Goal: Transaction & Acquisition: Register for event/course

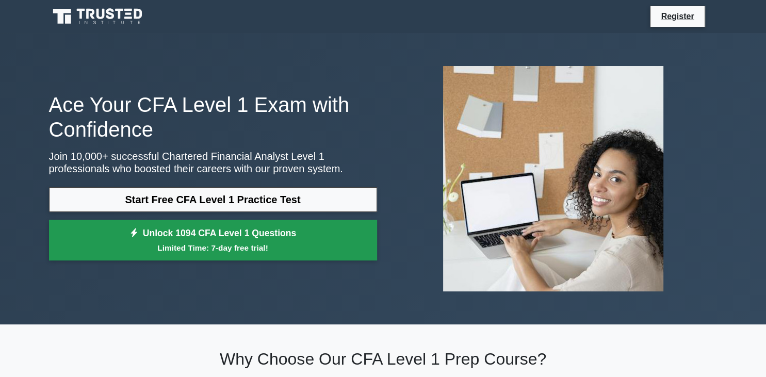
click at [245, 236] on link "Unlock 1094 CFA Level 1 Questions Limited Time: 7-day free trial!" at bounding box center [213, 240] width 328 height 41
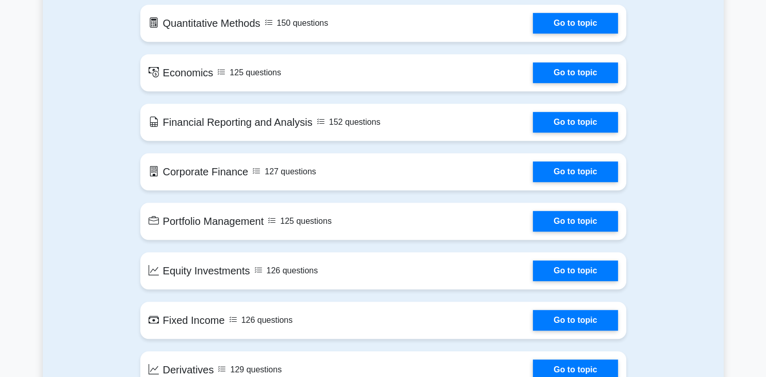
scroll to position [617, 0]
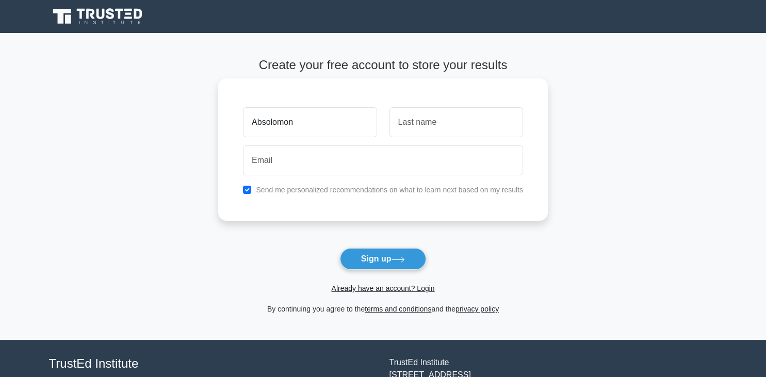
type input "Absolomon"
click at [412, 114] on input "text" at bounding box center [456, 122] width 134 height 30
type input "Mabharera"
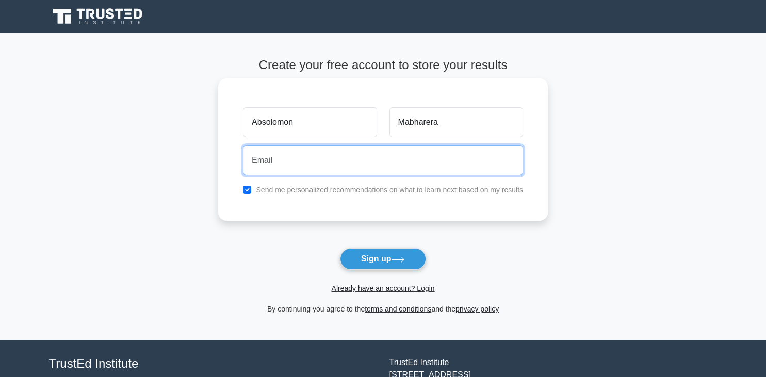
click at [296, 163] on input "email" at bounding box center [383, 160] width 280 height 30
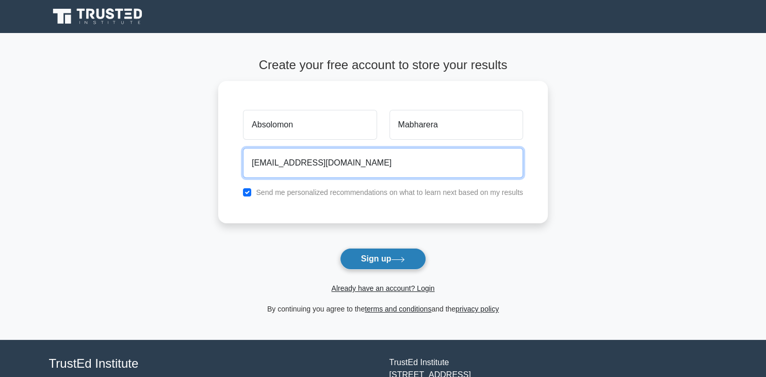
type input "[EMAIL_ADDRESS][DOMAIN_NAME]"
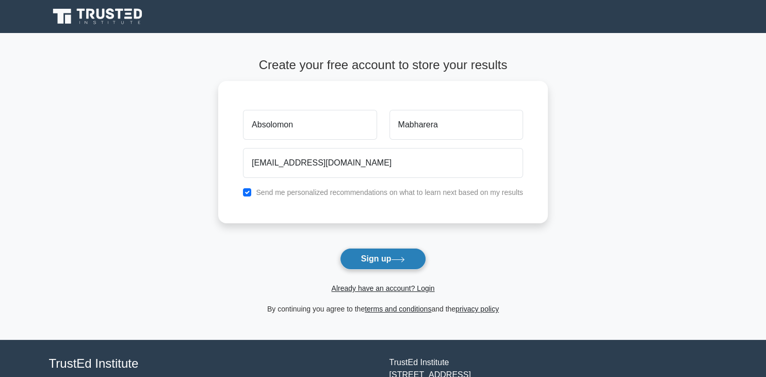
click at [379, 261] on button "Sign up" at bounding box center [383, 259] width 87 height 22
